Goal: Transaction & Acquisition: Book appointment/travel/reservation

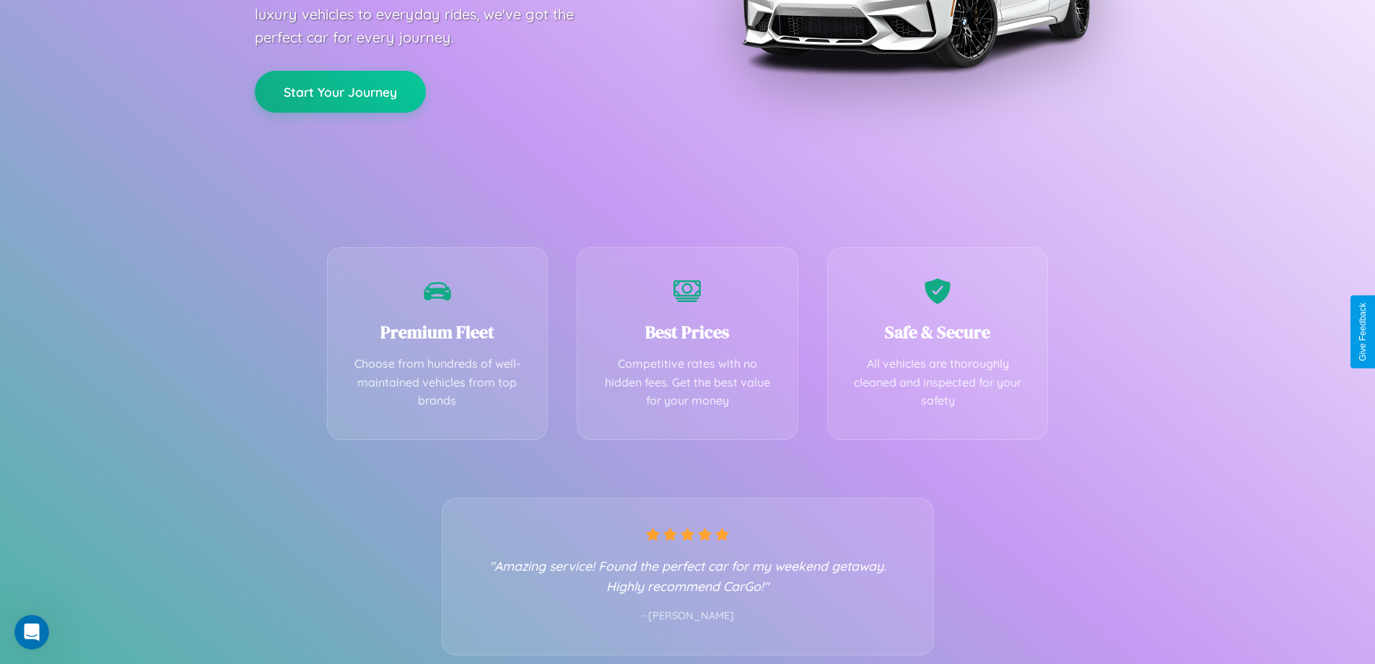
scroll to position [284, 0]
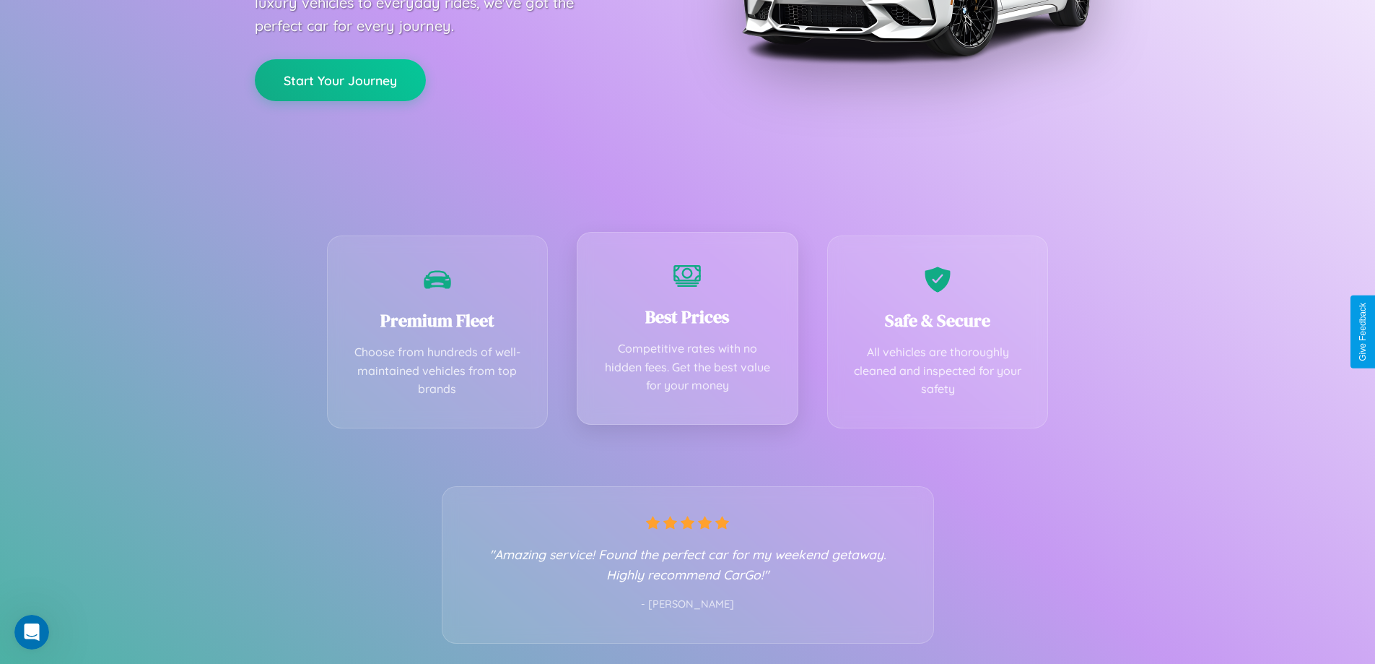
click at [687, 331] on div "Best Prices Competitive rates with no hidden fees. Get the best value for your …" at bounding box center [688, 328] width 222 height 193
click at [340, 79] on button "Start Your Journey" at bounding box center [340, 79] width 171 height 42
click at [340, 78] on button "Start Your Journey" at bounding box center [340, 79] width 171 height 42
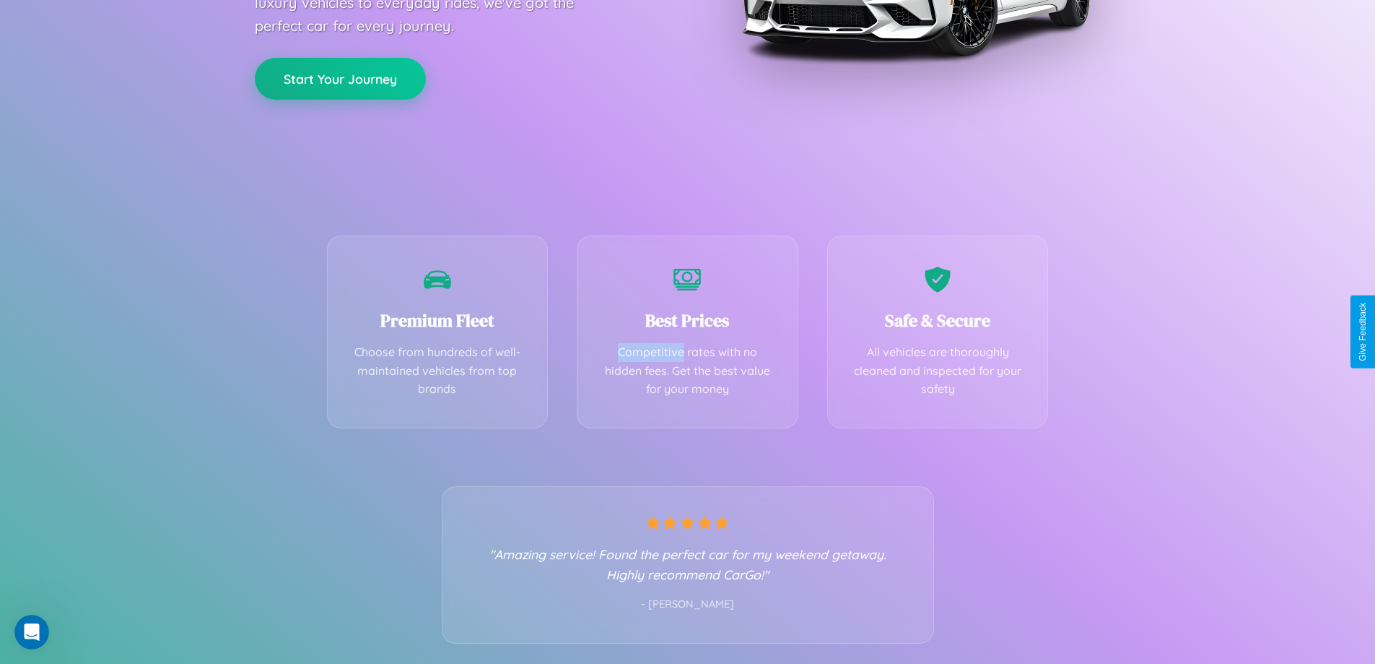
click at [340, 78] on button "Start Your Journey" at bounding box center [340, 79] width 171 height 42
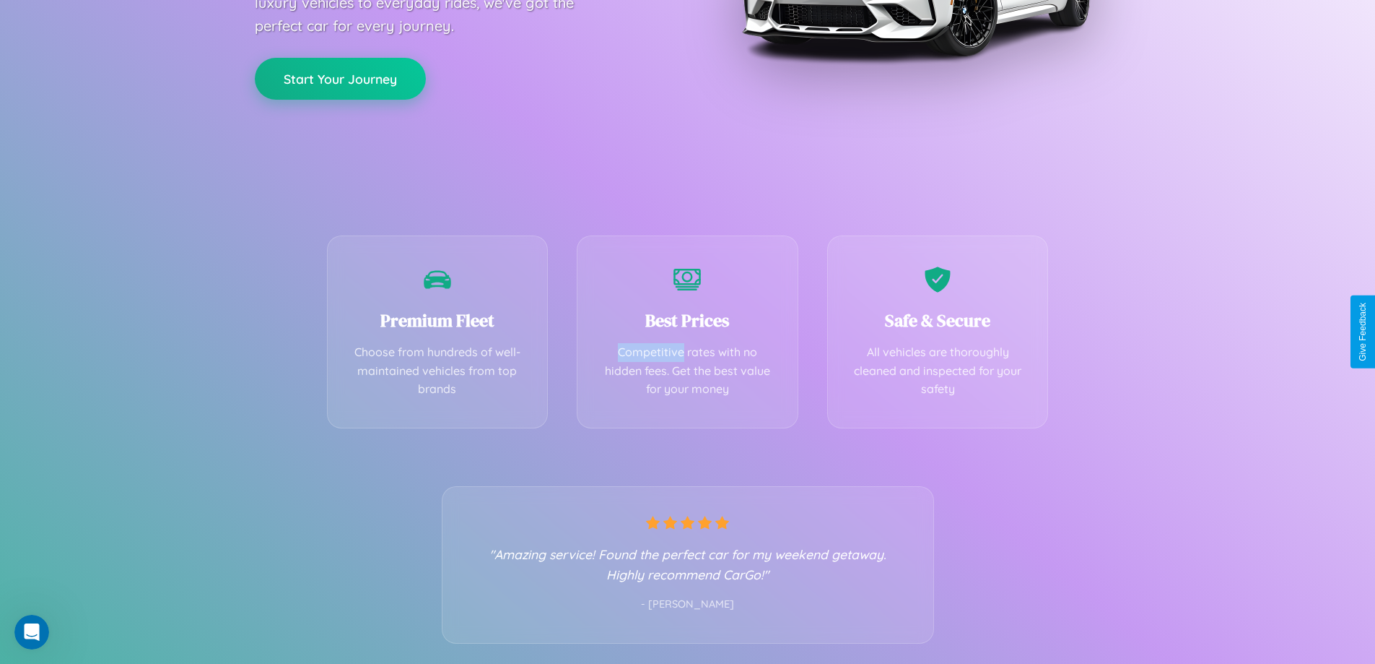
click at [340, 78] on button "Start Your Journey" at bounding box center [340, 79] width 171 height 42
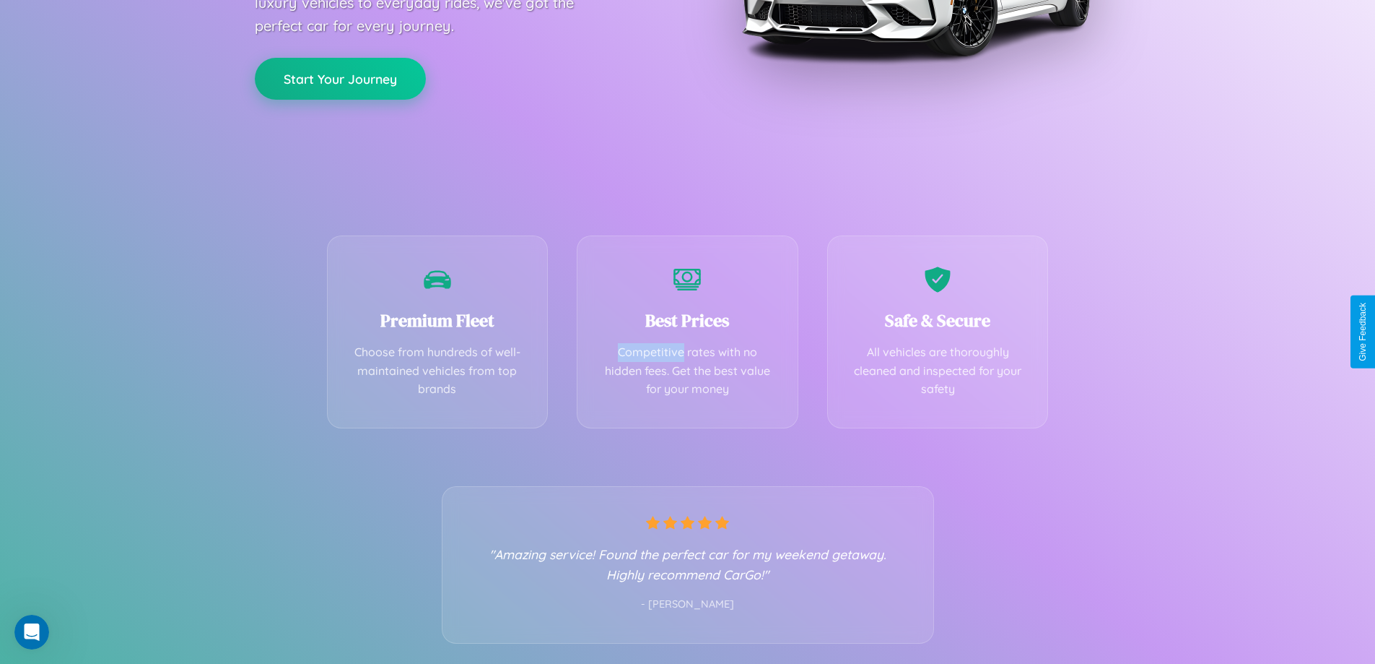
click at [340, 78] on button "Start Your Journey" at bounding box center [340, 79] width 171 height 42
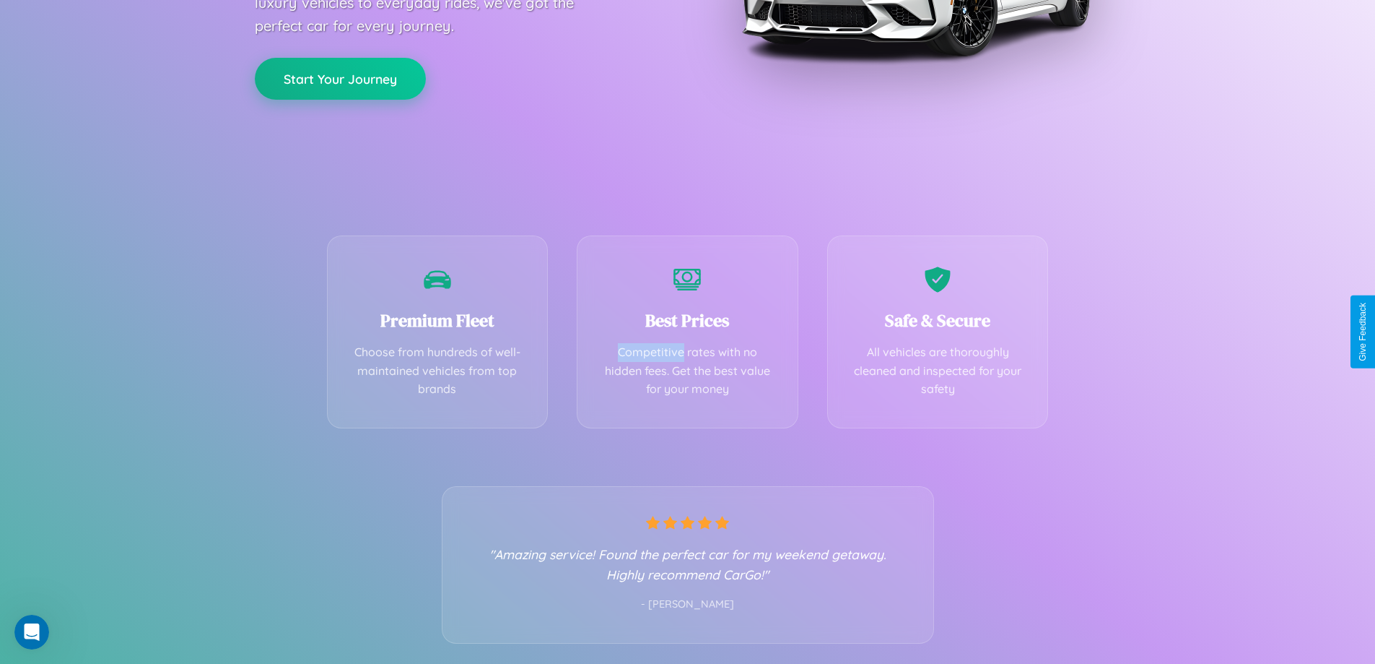
click at [340, 78] on button "Start Your Journey" at bounding box center [340, 79] width 171 height 42
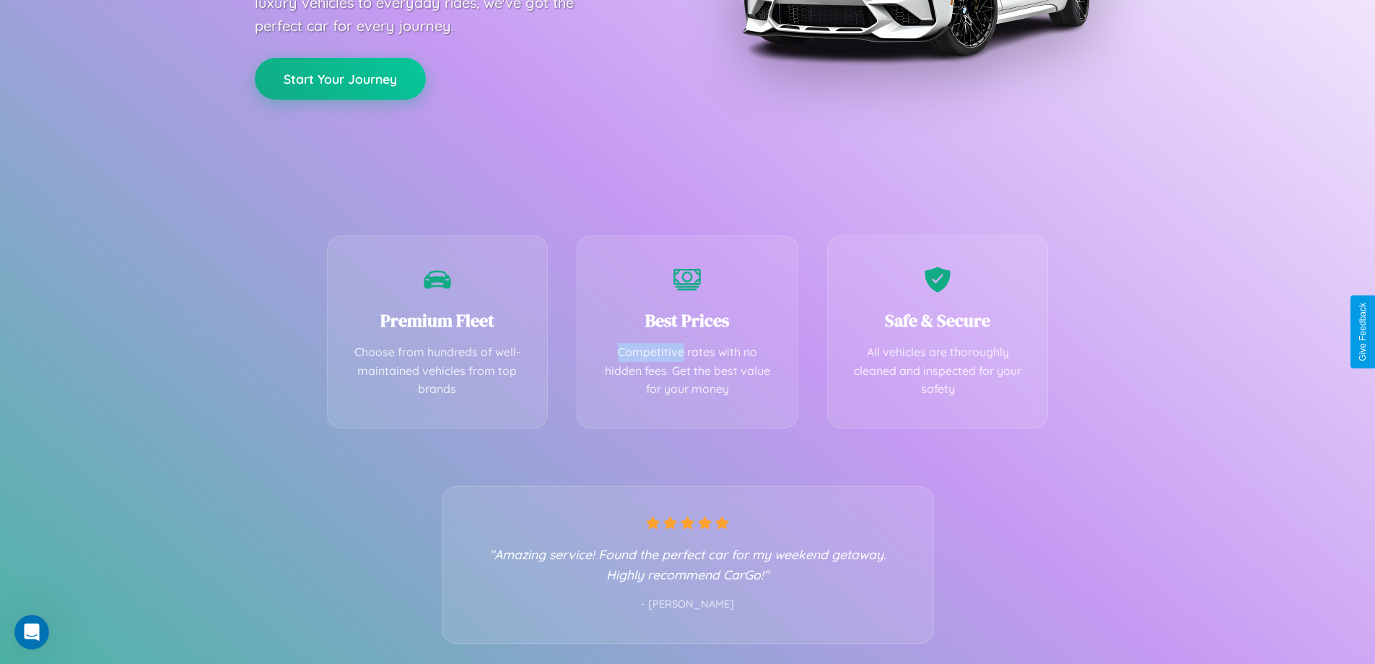
click at [340, 78] on button "Start Your Journey" at bounding box center [340, 79] width 171 height 42
